Goal: Information Seeking & Learning: Learn about a topic

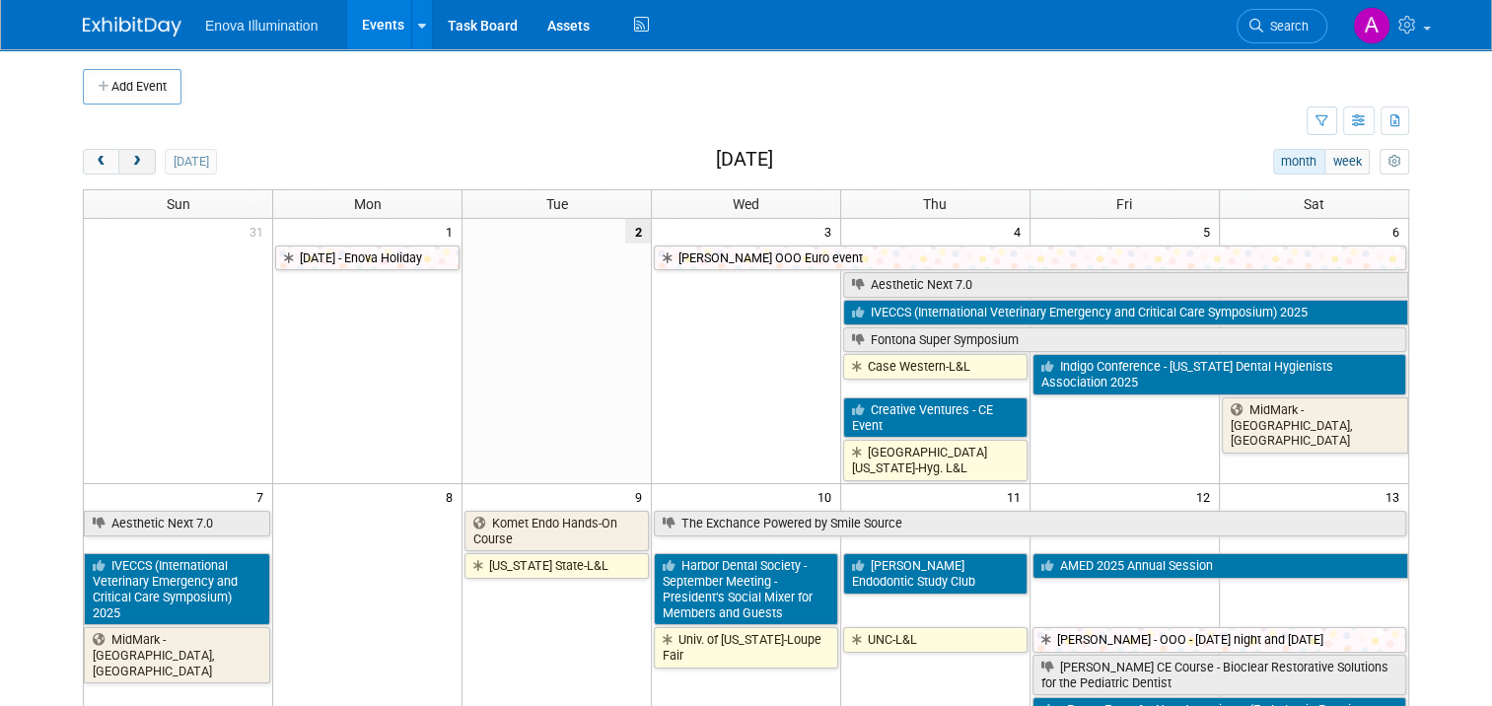
click at [129, 165] on span "next" at bounding box center [136, 162] width 15 height 13
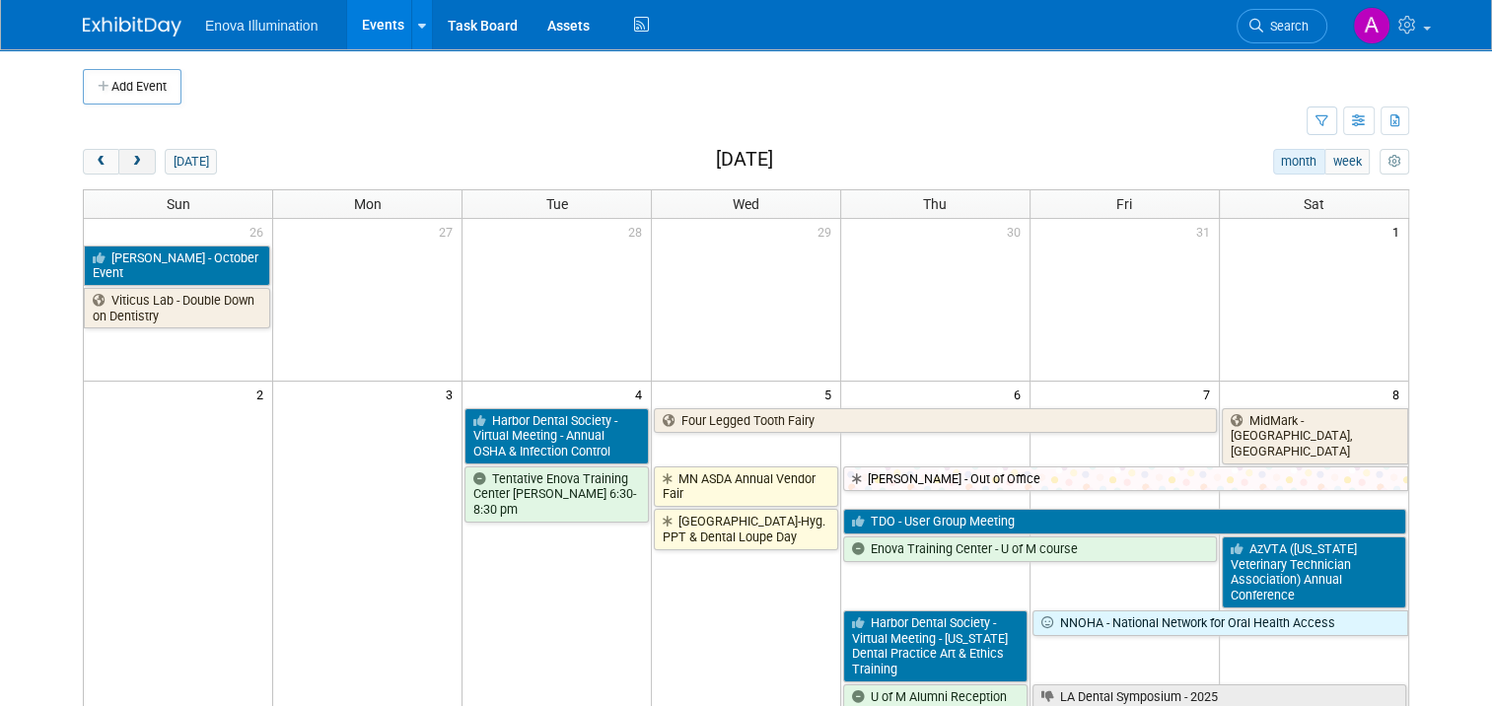
click at [129, 165] on span "next" at bounding box center [136, 162] width 15 height 13
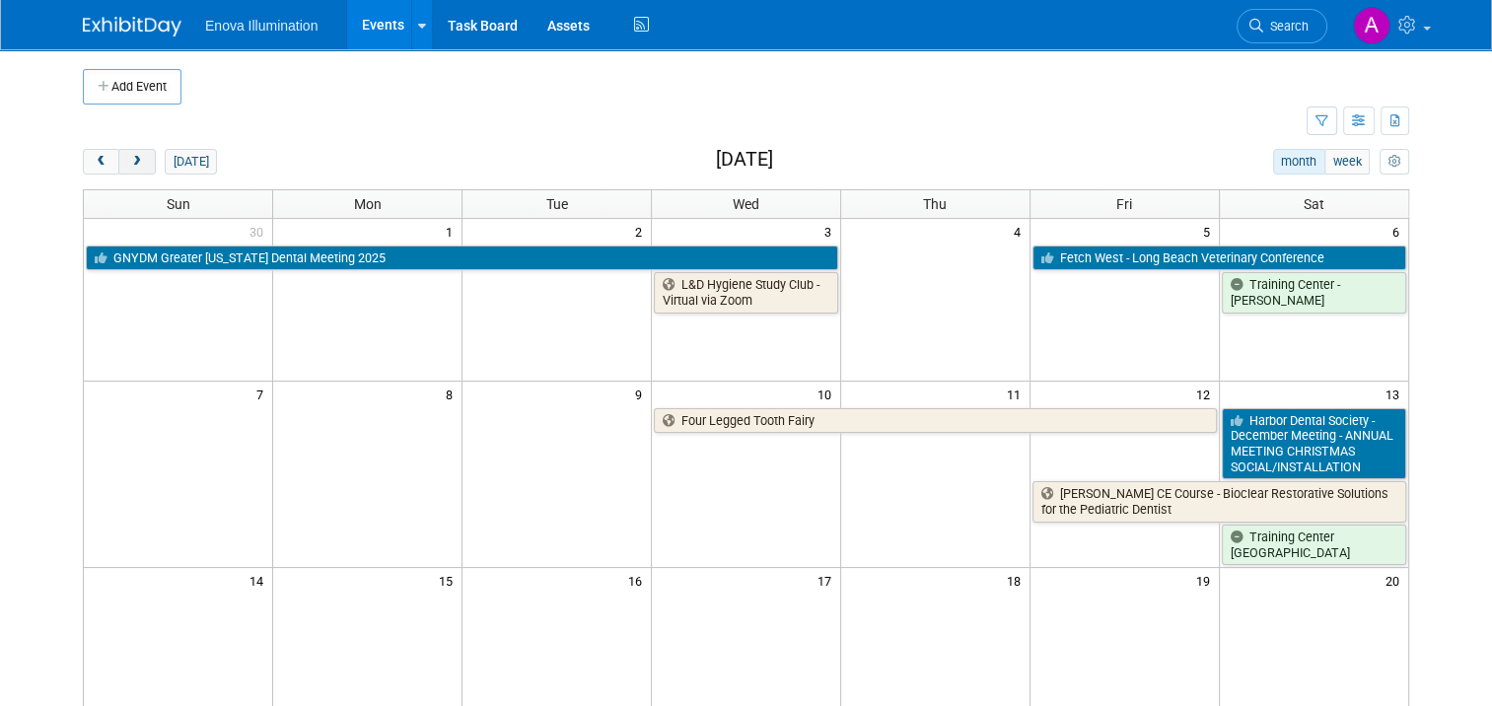
click at [129, 165] on span "next" at bounding box center [136, 162] width 15 height 13
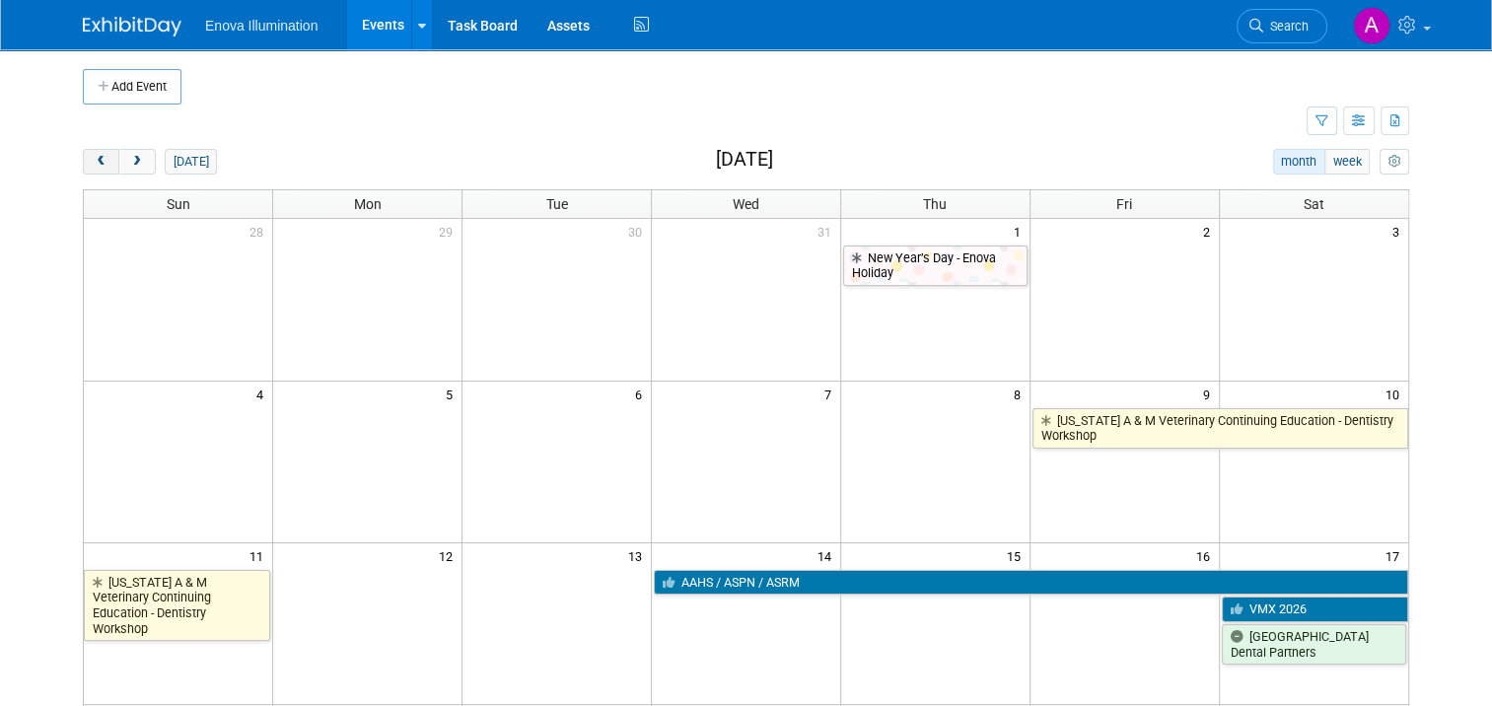
click at [83, 156] on button "prev" at bounding box center [101, 162] width 36 height 26
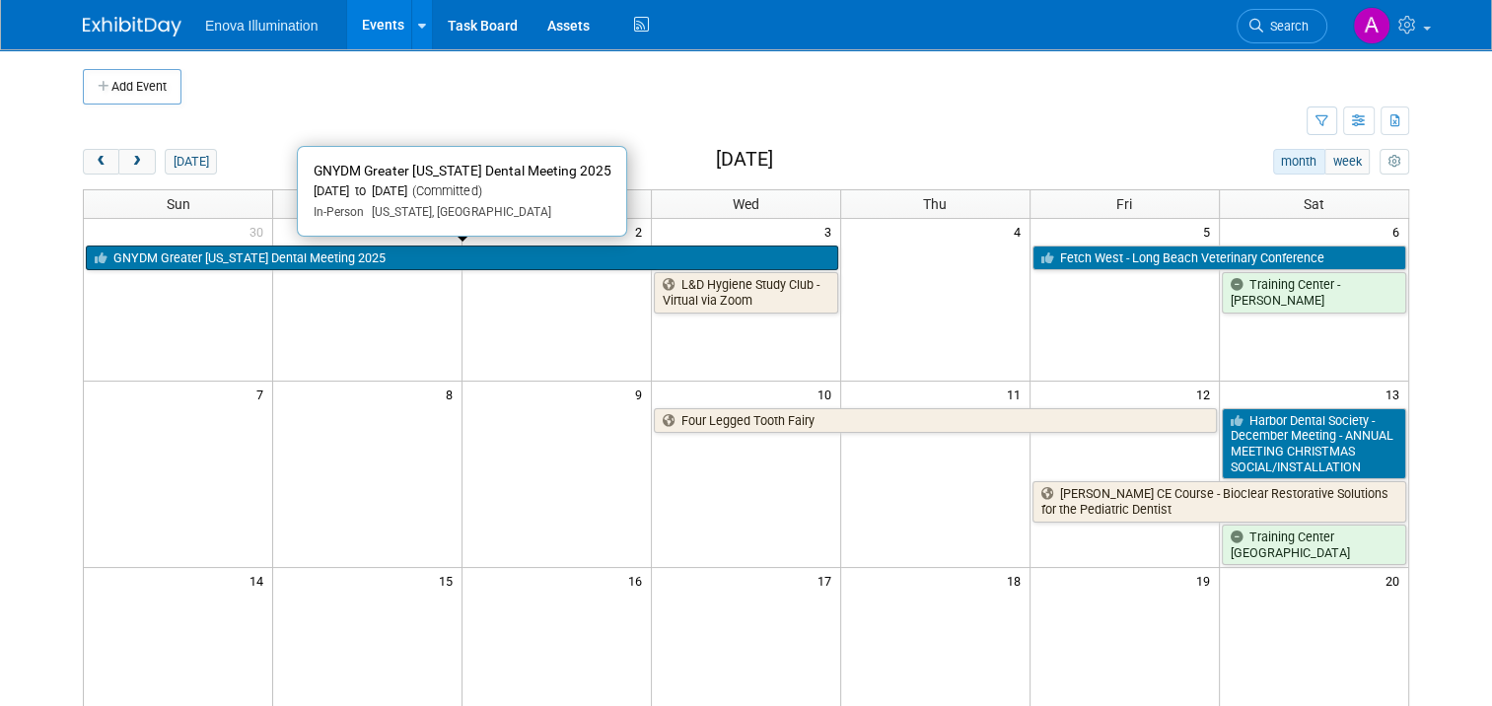
click at [491, 259] on link "GNYDM Greater [US_STATE] Dental Meeting 2025" at bounding box center [462, 259] width 752 height 26
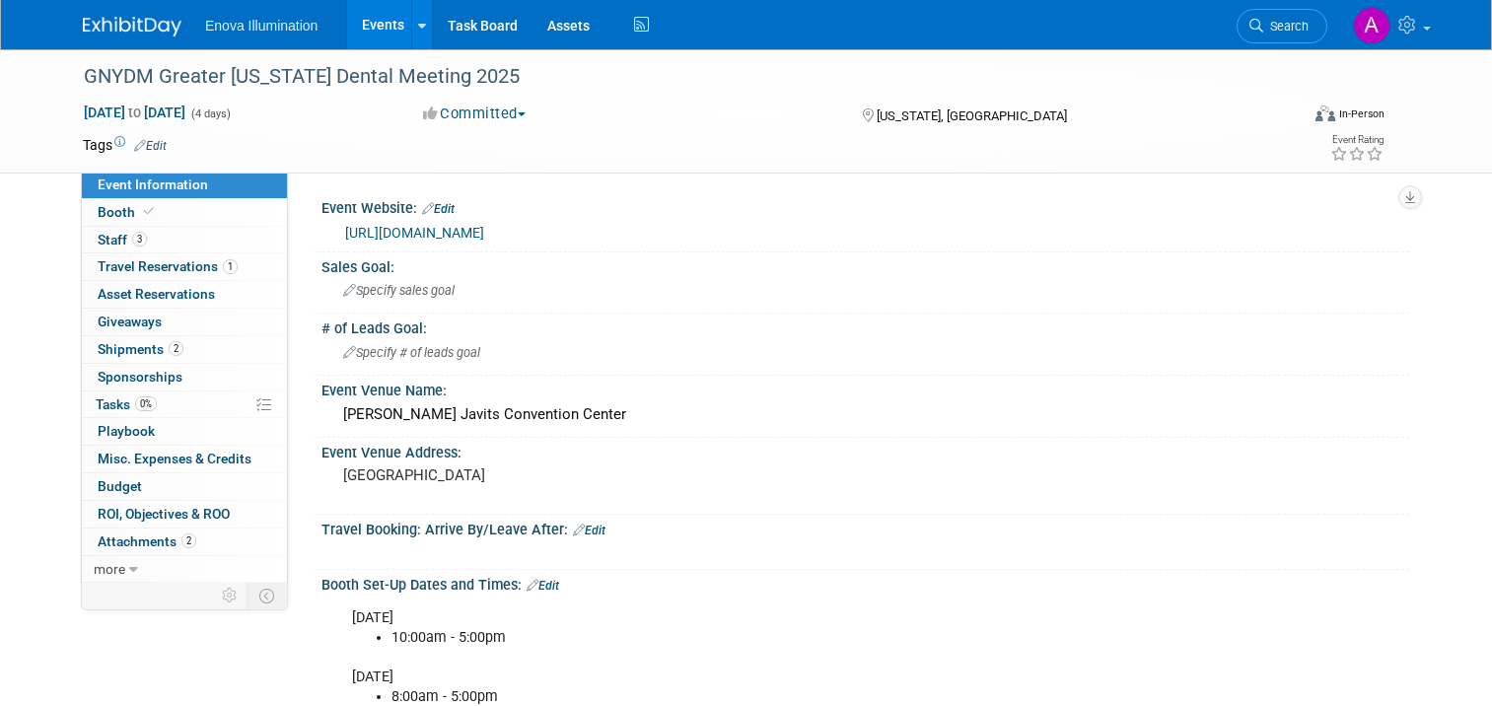
click at [441, 234] on link "[URL][DOMAIN_NAME]" at bounding box center [414, 233] width 139 height 16
